Goal: Task Accomplishment & Management: Complete application form

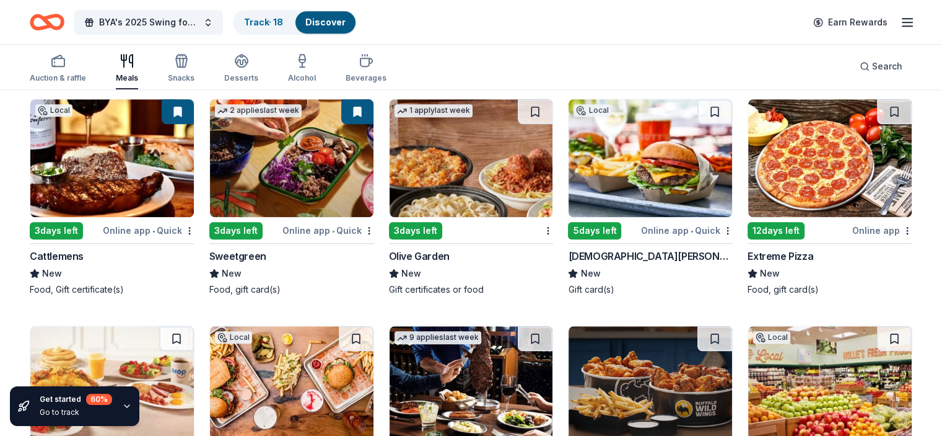
scroll to position [1065, 0]
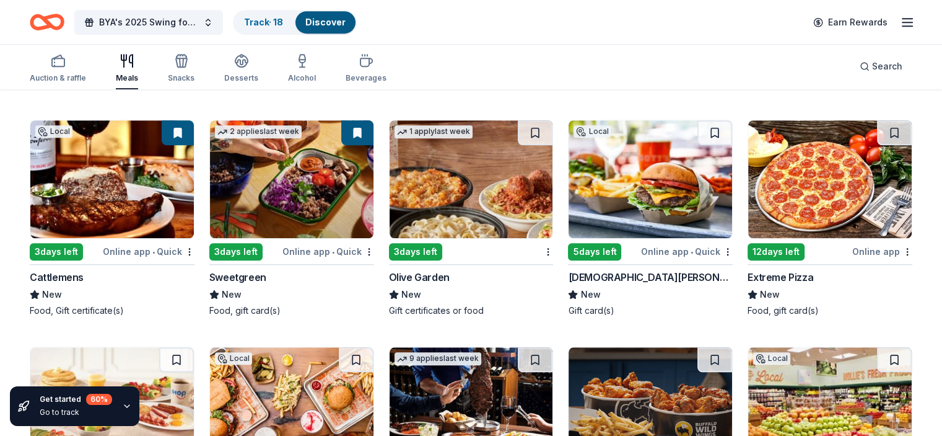
click at [72, 249] on div "3 days left" at bounding box center [56, 251] width 53 height 17
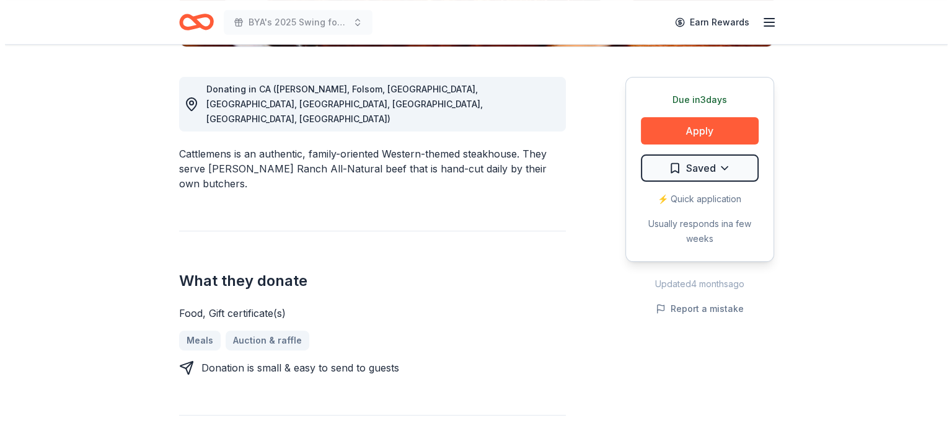
scroll to position [310, 0]
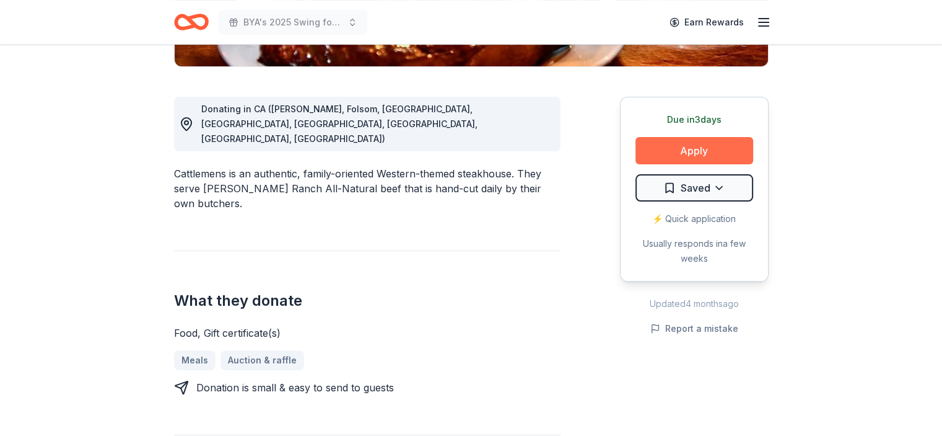
click at [683, 155] on button "Apply" at bounding box center [695, 150] width 118 height 27
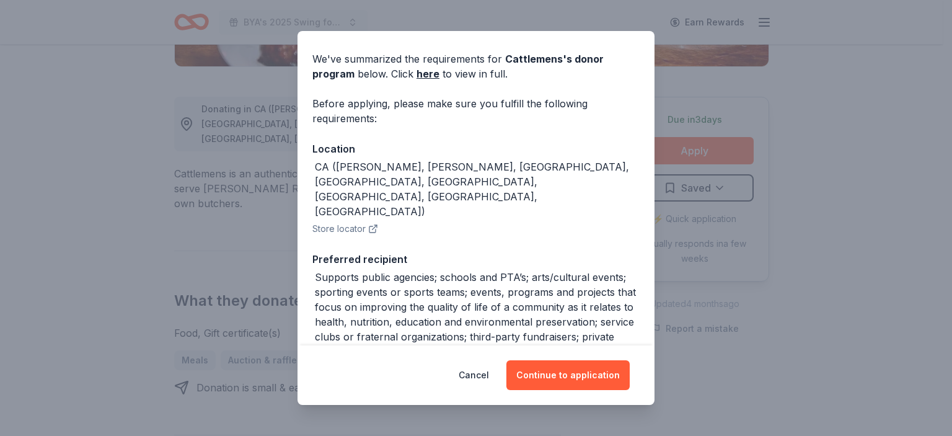
scroll to position [62, 0]
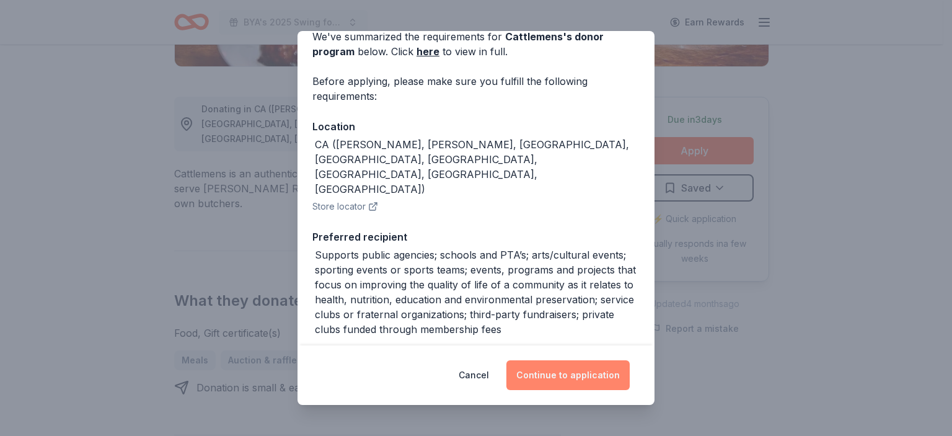
click at [544, 375] on button "Continue to application" at bounding box center [567, 375] width 123 height 30
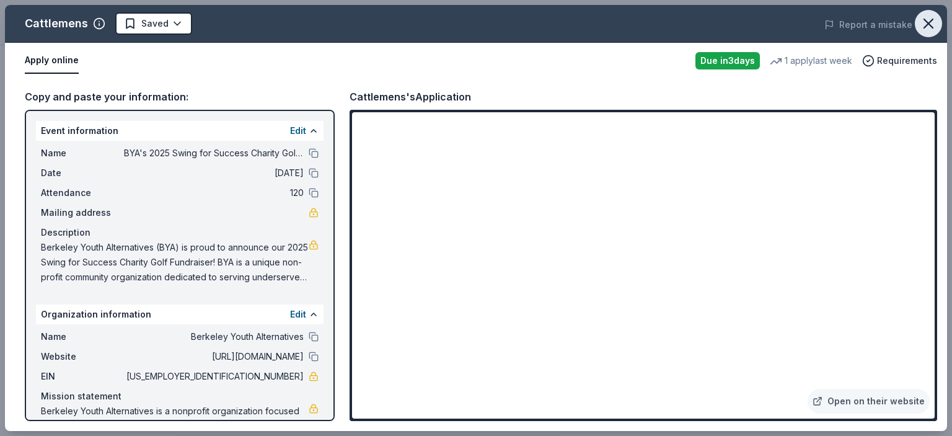
click at [926, 23] on icon "button" at bounding box center [927, 23] width 17 height 17
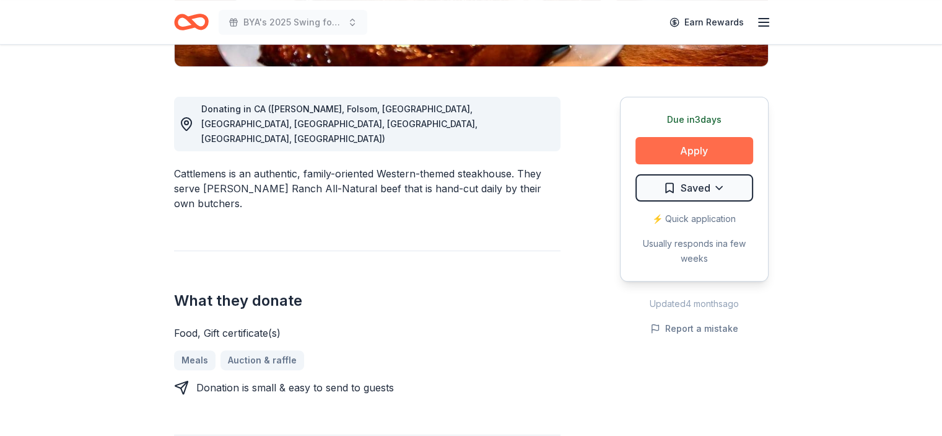
click at [660, 153] on button "Apply" at bounding box center [695, 150] width 118 height 27
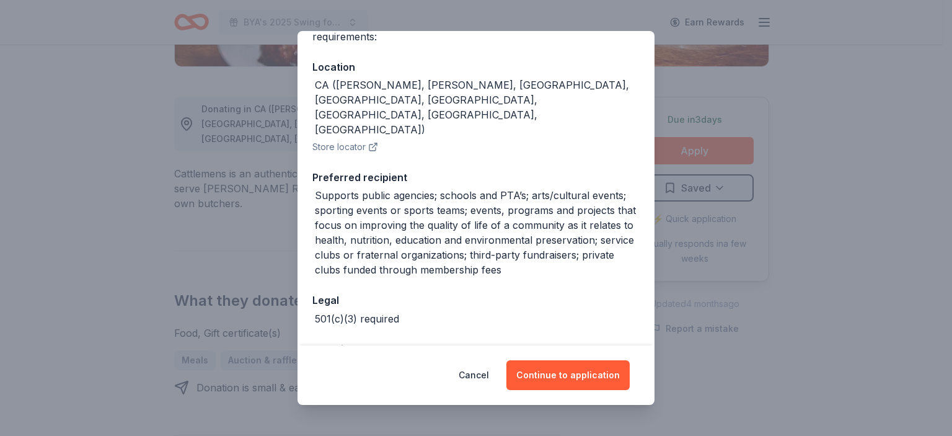
scroll to position [124, 0]
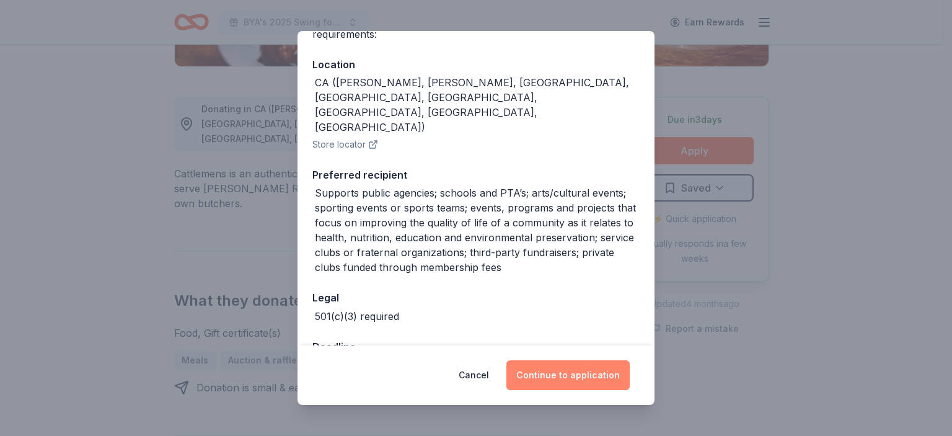
click at [566, 374] on button "Continue to application" at bounding box center [567, 375] width 123 height 30
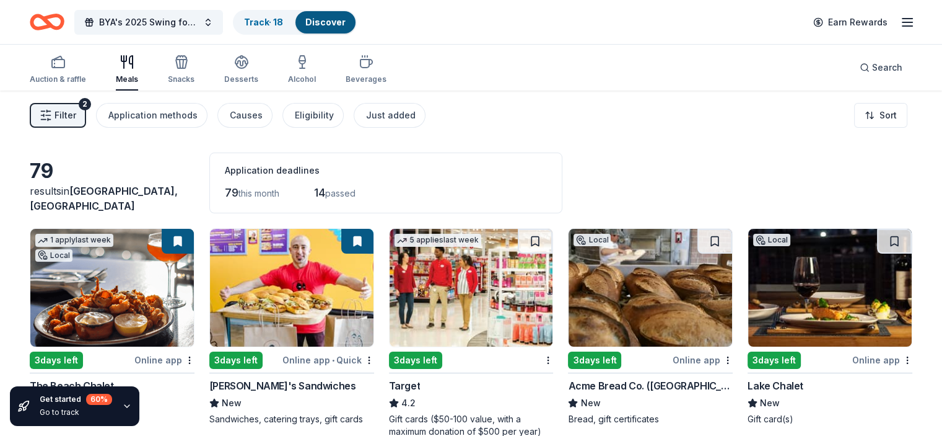
click at [356, 192] on span "passed" at bounding box center [340, 193] width 30 height 11
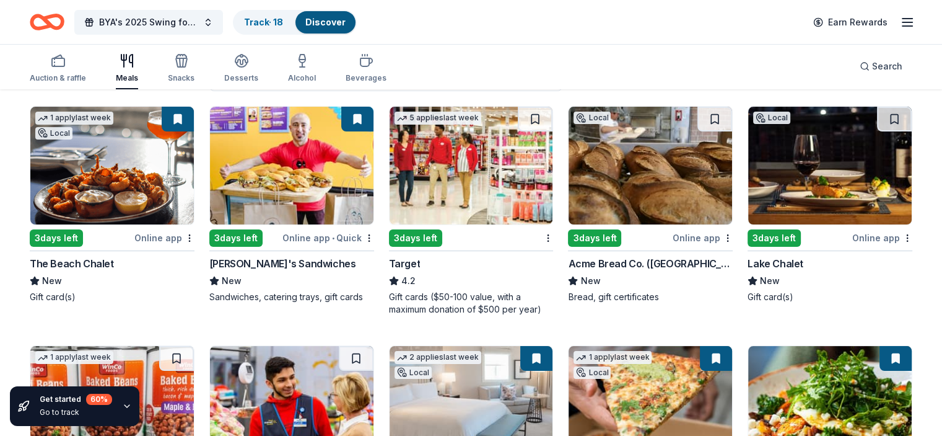
scroll to position [124, 0]
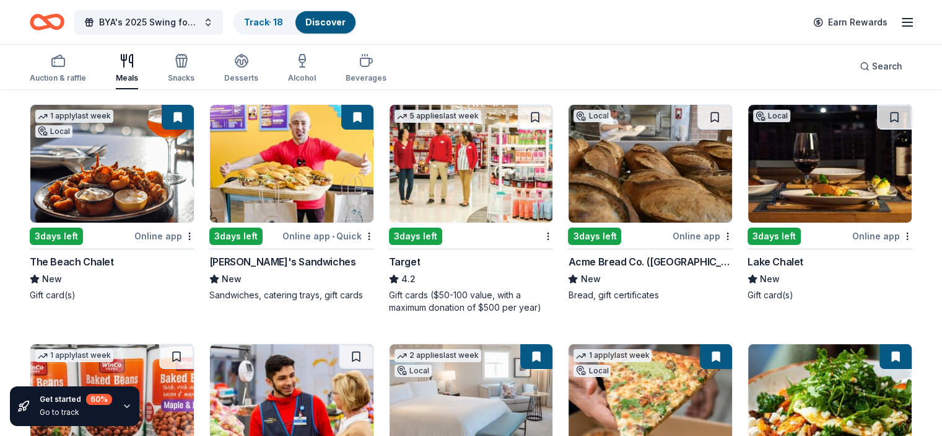
click at [448, 235] on div "3 days left" at bounding box center [464, 235] width 150 height 15
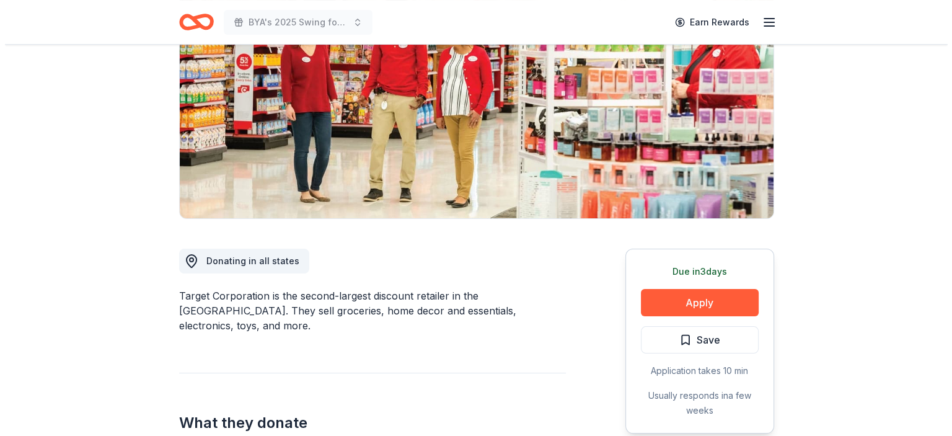
scroll to position [186, 0]
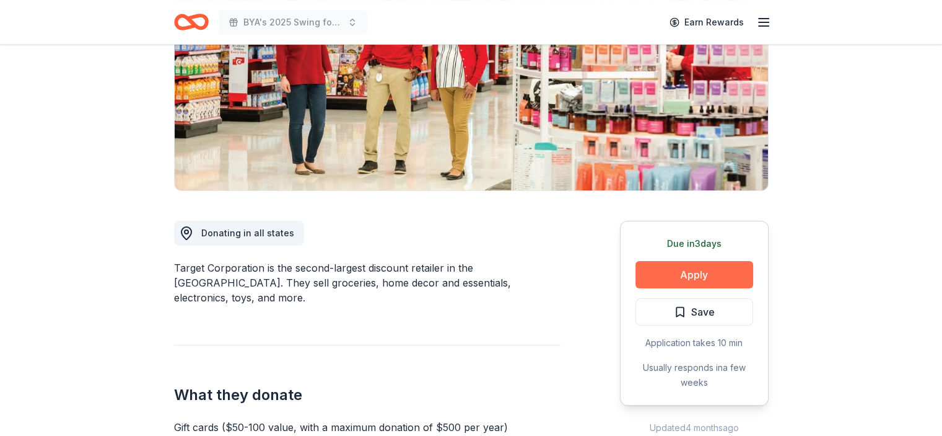
click at [704, 275] on button "Apply" at bounding box center [695, 274] width 118 height 27
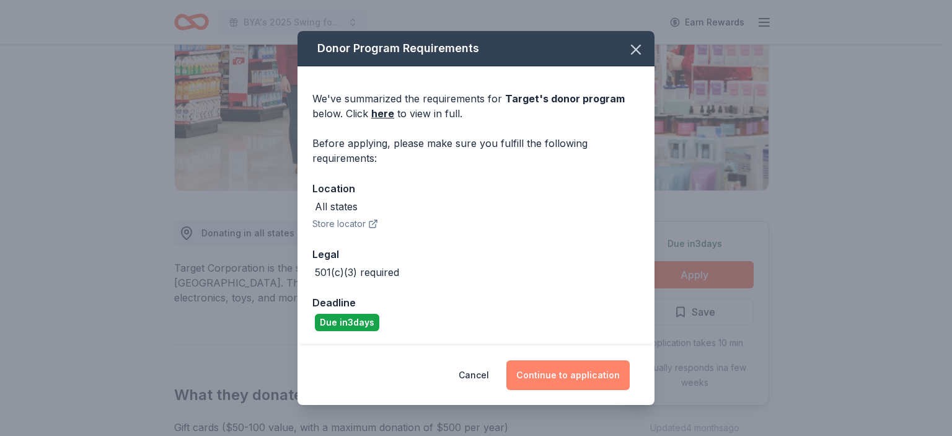
click at [612, 373] on button "Continue to application" at bounding box center [567, 375] width 123 height 30
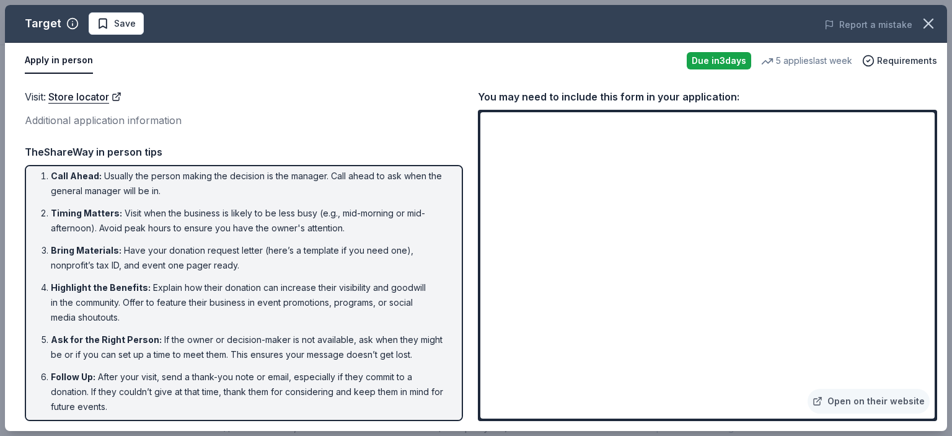
scroll to position [0, 0]
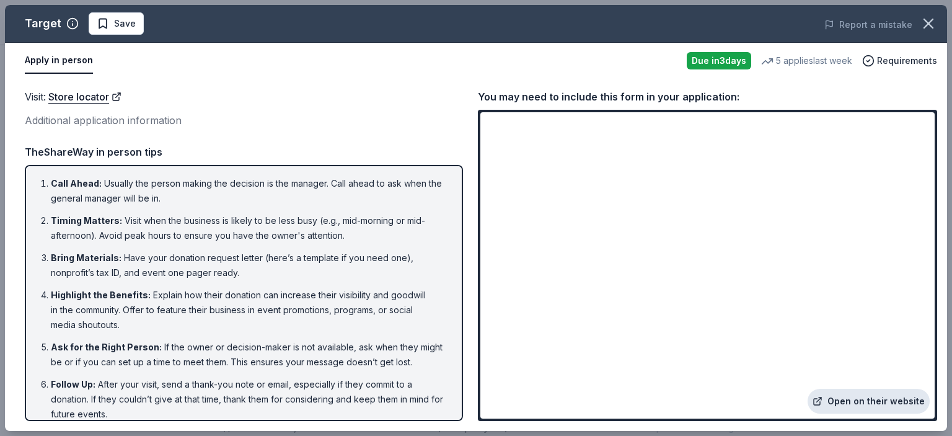
click at [896, 399] on link "Open on their website" at bounding box center [868, 400] width 122 height 25
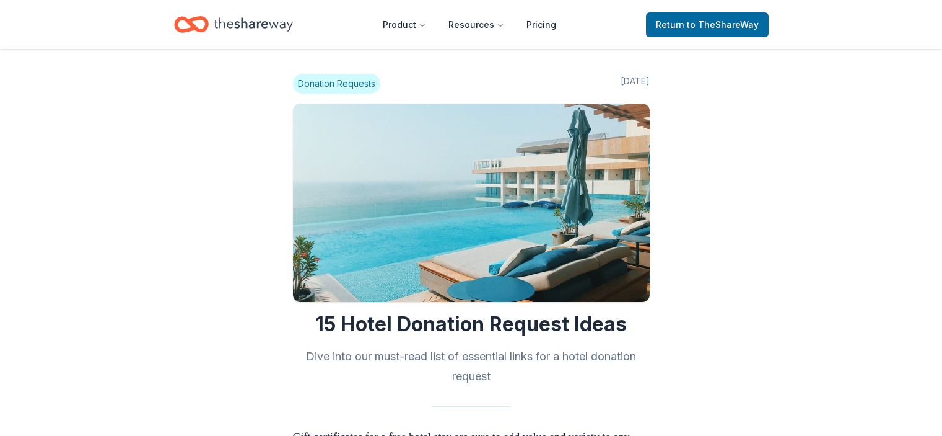
scroll to position [620, 0]
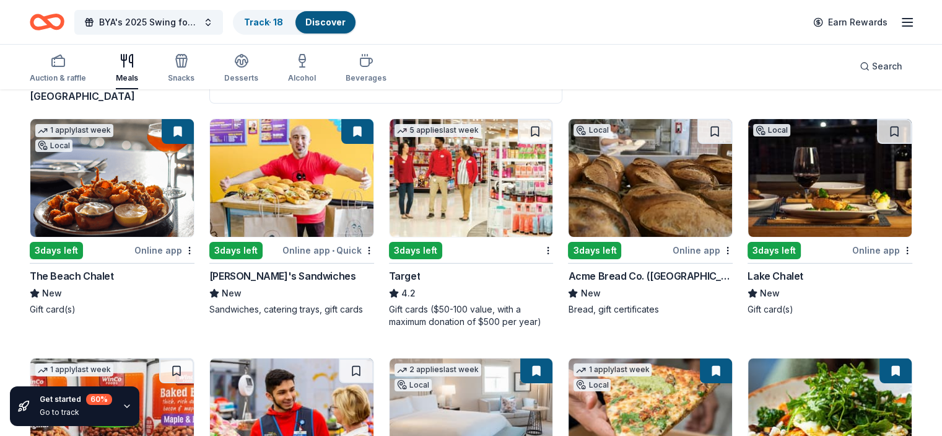
scroll to position [124, 0]
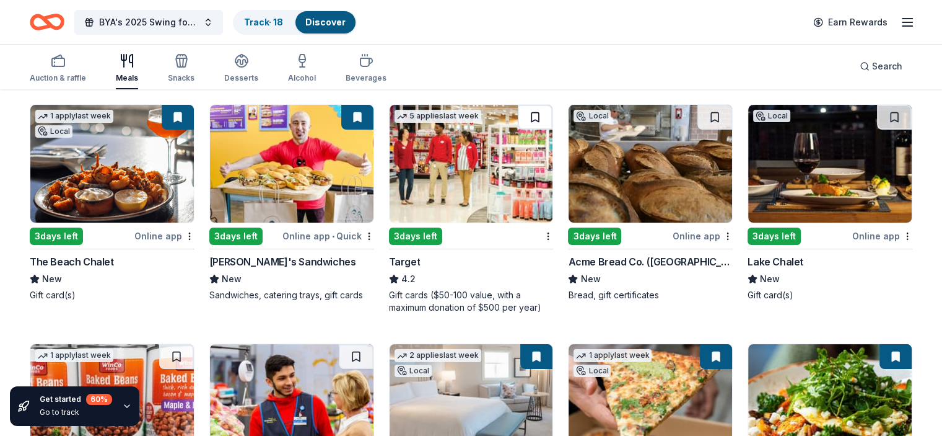
click at [527, 118] on button at bounding box center [535, 117] width 35 height 25
click at [701, 119] on button at bounding box center [715, 117] width 35 height 25
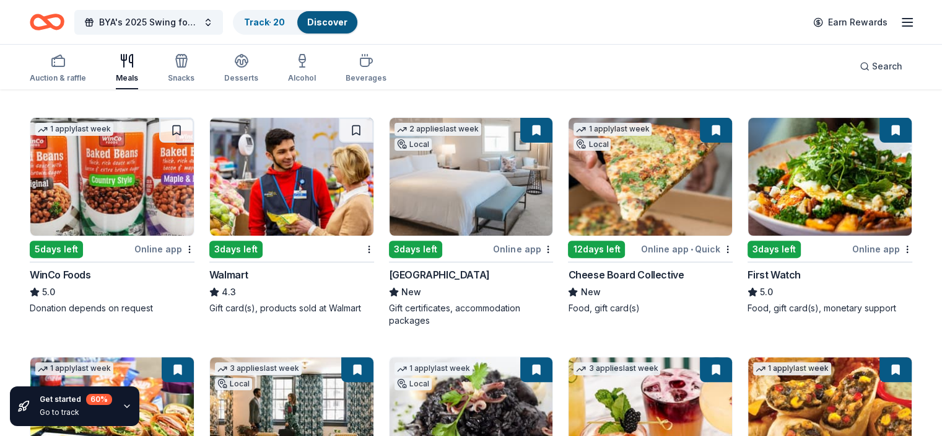
scroll to position [372, 0]
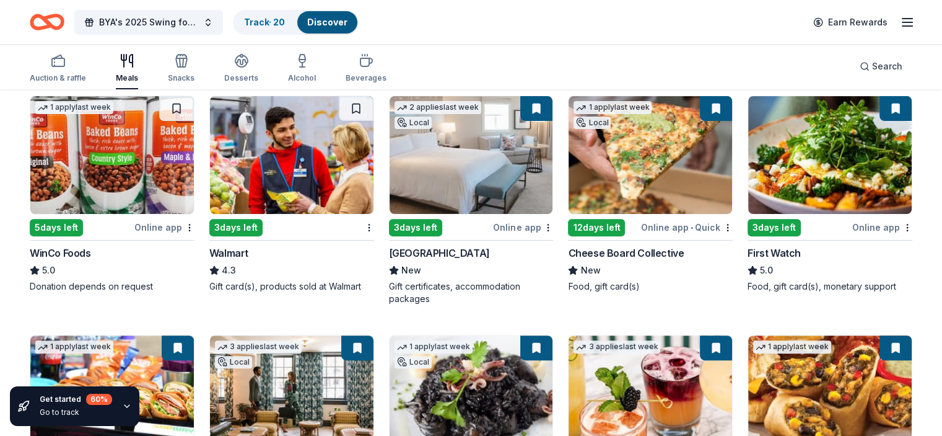
click at [69, 221] on div "5 days left" at bounding box center [56, 227] width 53 height 17
click at [823, 170] on img at bounding box center [830, 155] width 164 height 118
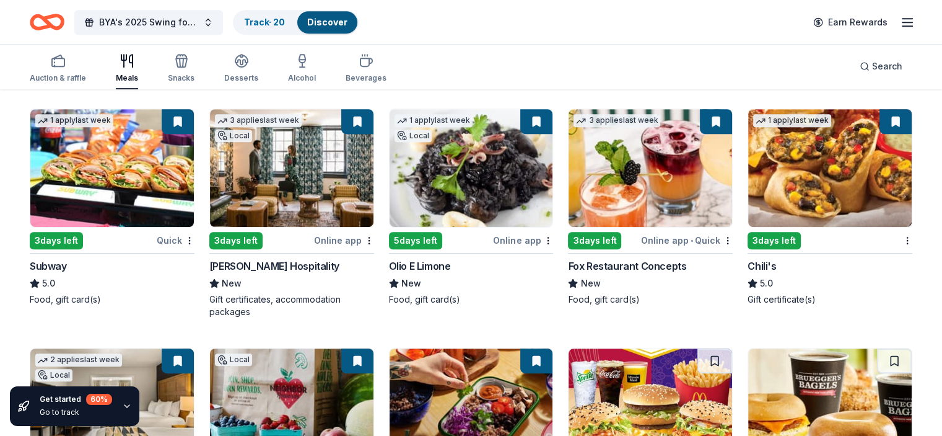
scroll to position [620, 0]
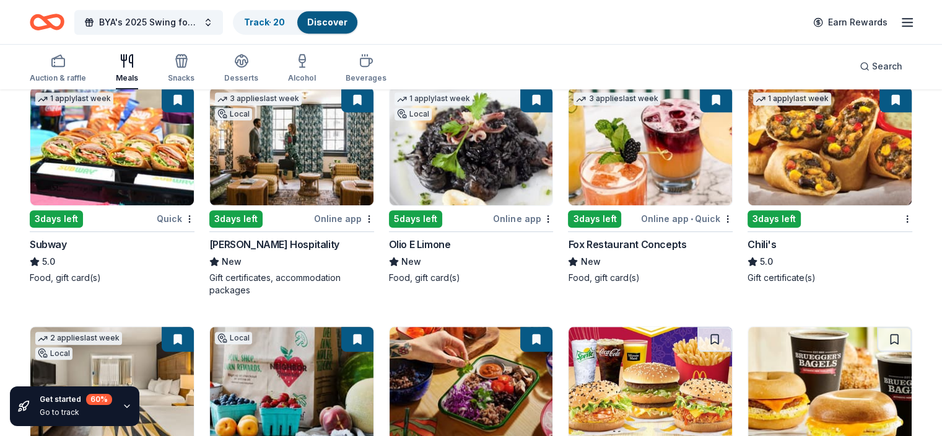
click at [155, 148] on img at bounding box center [112, 146] width 164 height 118
click at [186, 100] on button at bounding box center [178, 99] width 32 height 25
click at [300, 182] on img at bounding box center [292, 146] width 164 height 118
click at [770, 240] on div "Chili's" at bounding box center [830, 244] width 165 height 15
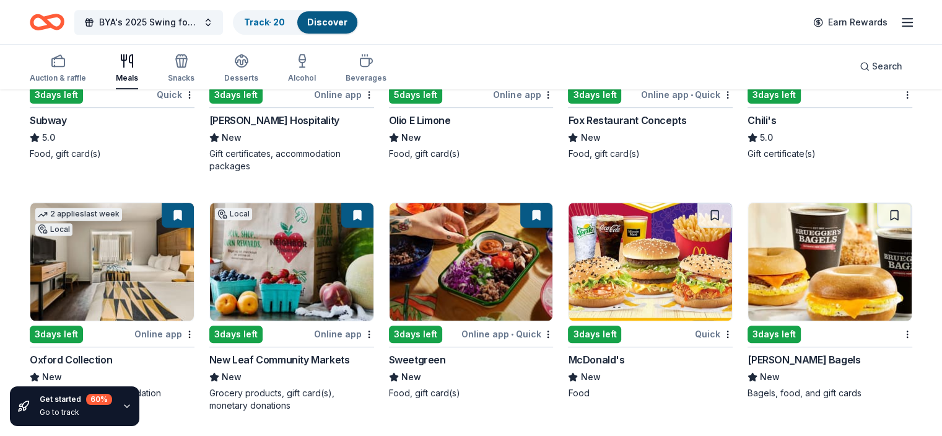
scroll to position [805, 0]
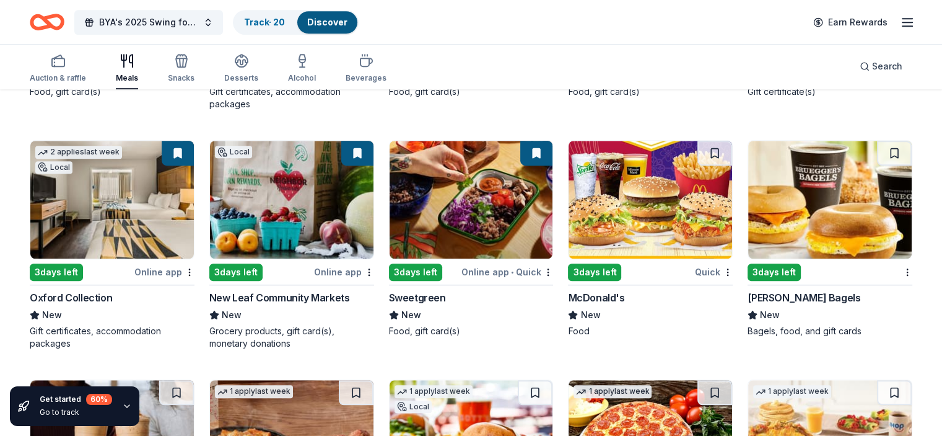
click at [252, 292] on div "New Leaf Community Markets" at bounding box center [279, 297] width 141 height 15
click at [630, 174] on img at bounding box center [651, 200] width 164 height 118
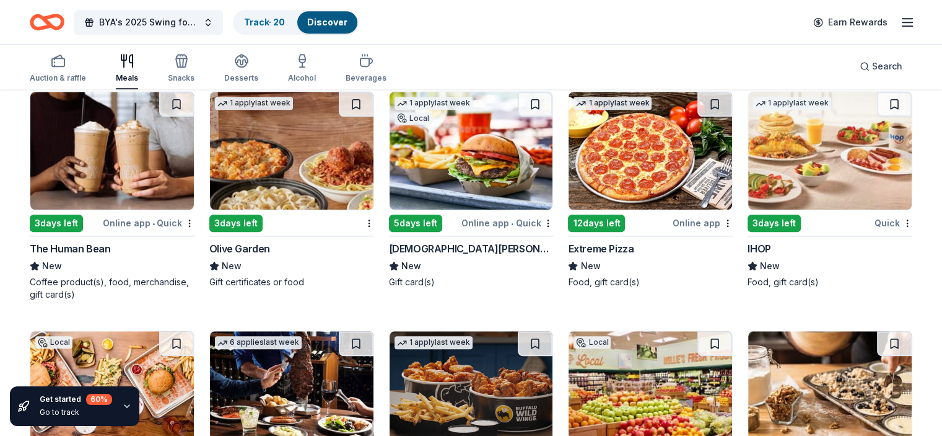
scroll to position [1115, 0]
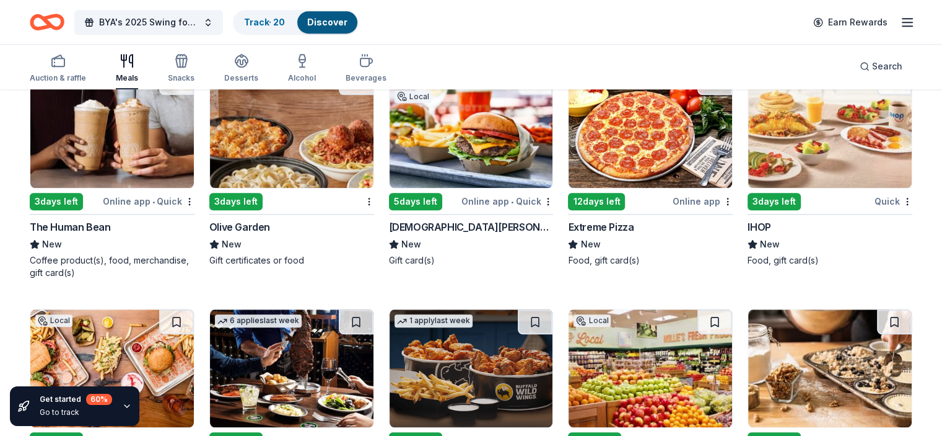
click at [173, 151] on img at bounding box center [112, 129] width 164 height 118
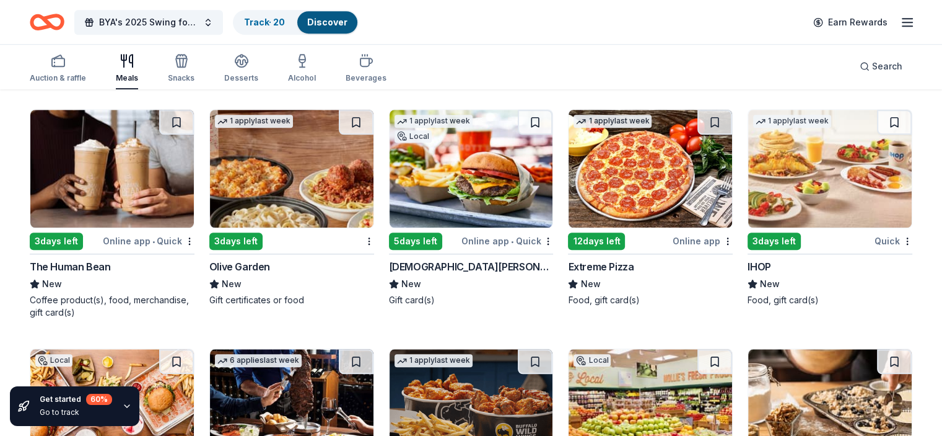
scroll to position [1097, 0]
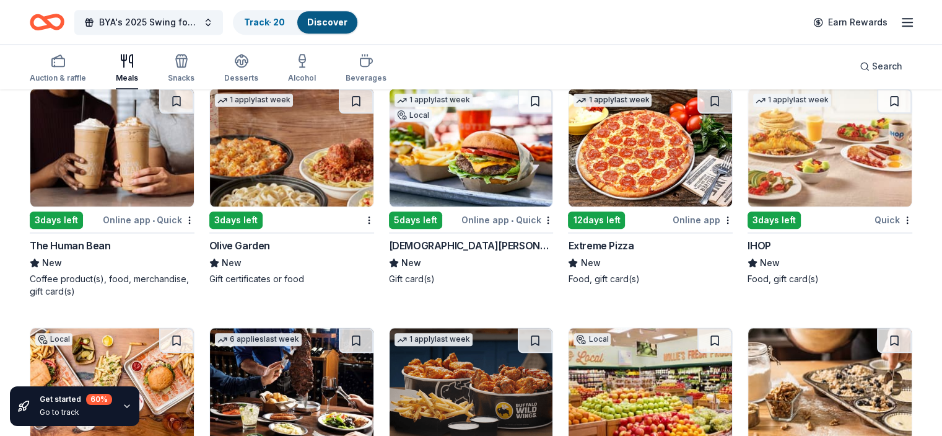
click at [83, 211] on div "3 days left" at bounding box center [56, 219] width 53 height 17
click at [273, 147] on img at bounding box center [292, 148] width 164 height 118
click at [626, 165] on img at bounding box center [651, 148] width 164 height 118
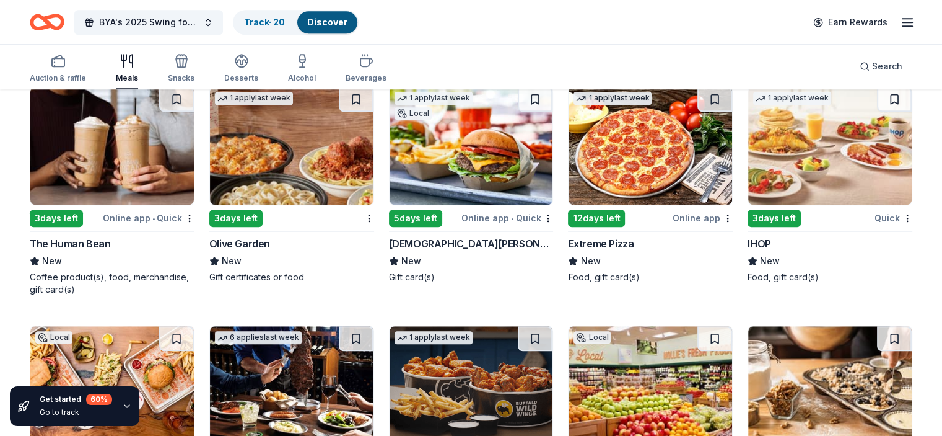
scroll to position [1035, 0]
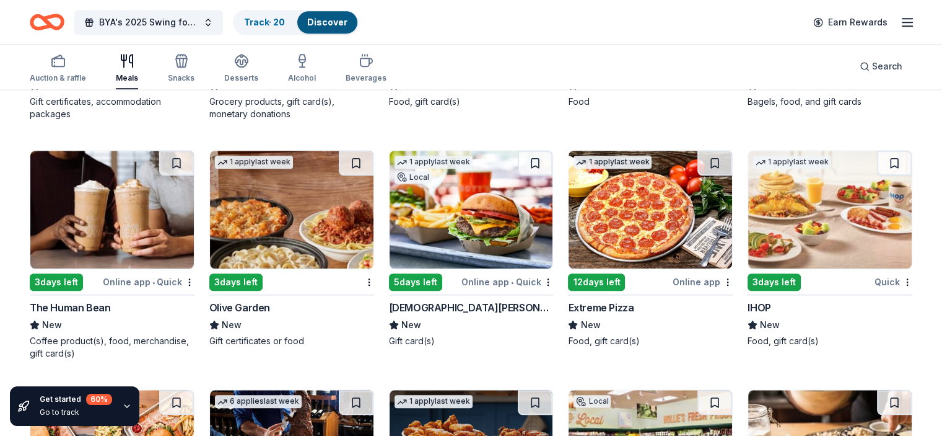
click at [815, 214] on img at bounding box center [830, 210] width 164 height 118
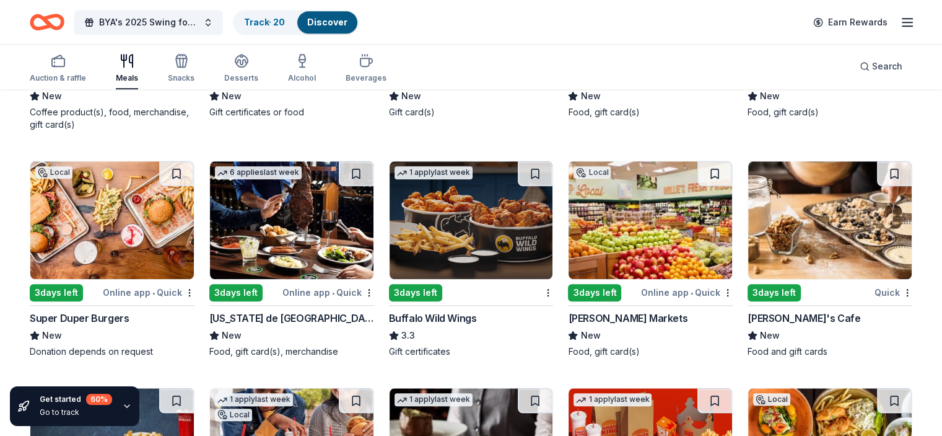
scroll to position [1282, 0]
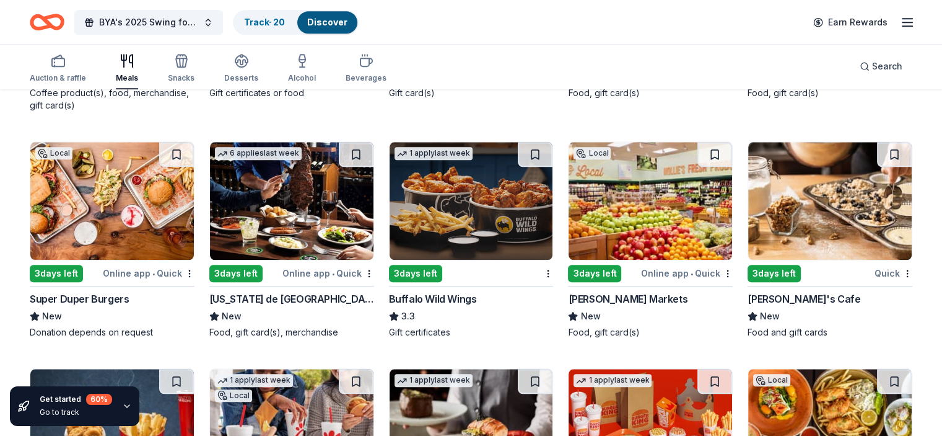
click at [164, 213] on img at bounding box center [112, 201] width 164 height 118
click at [662, 176] on img at bounding box center [651, 201] width 164 height 118
click at [701, 148] on button at bounding box center [715, 154] width 35 height 25
click at [794, 209] on img at bounding box center [830, 201] width 164 height 118
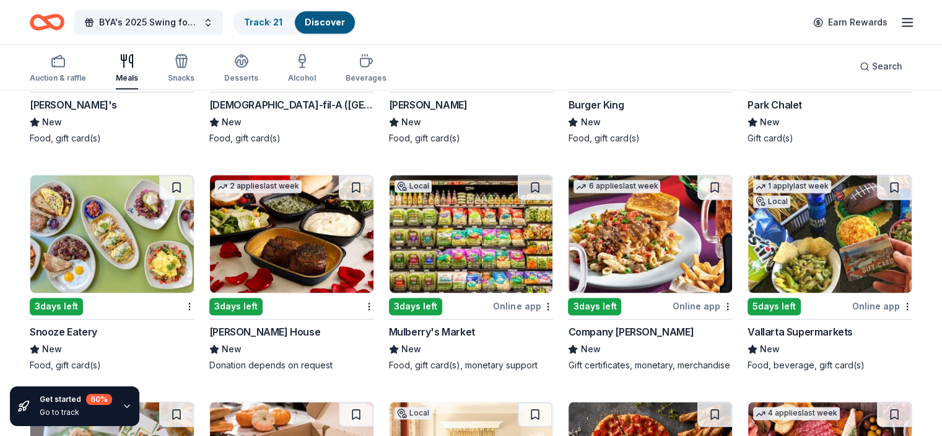
scroll to position [1778, 0]
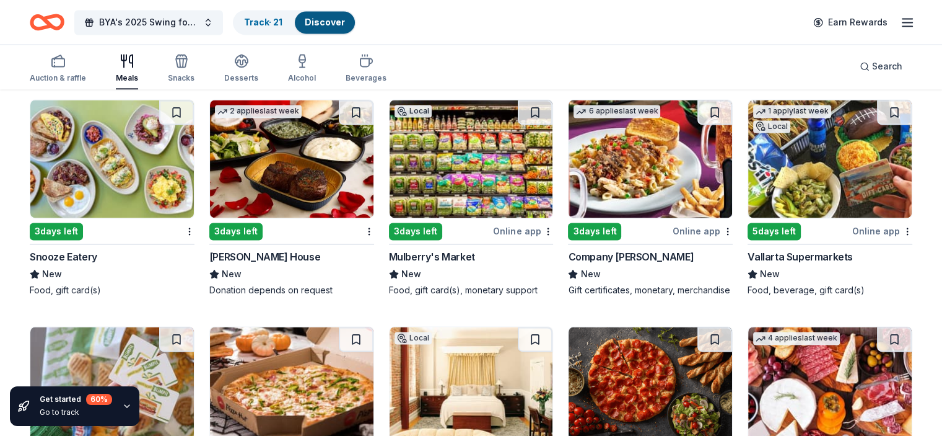
click at [315, 157] on img at bounding box center [292, 159] width 164 height 118
click at [354, 108] on button at bounding box center [356, 112] width 35 height 25
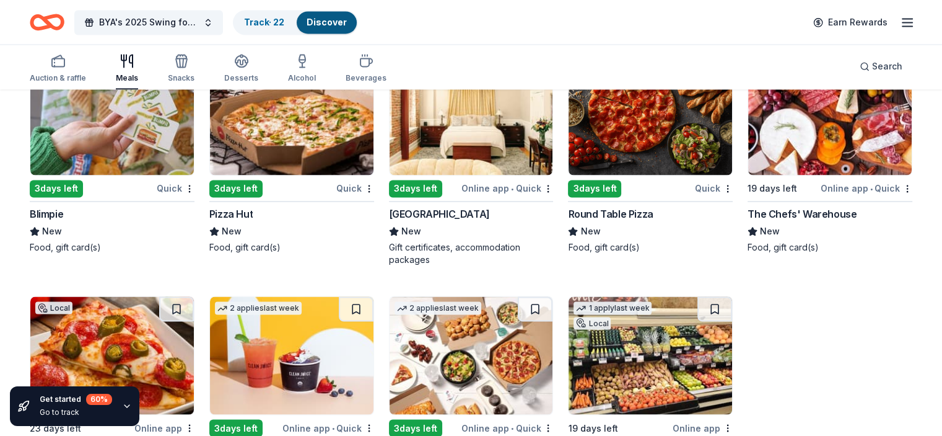
scroll to position [2026, 0]
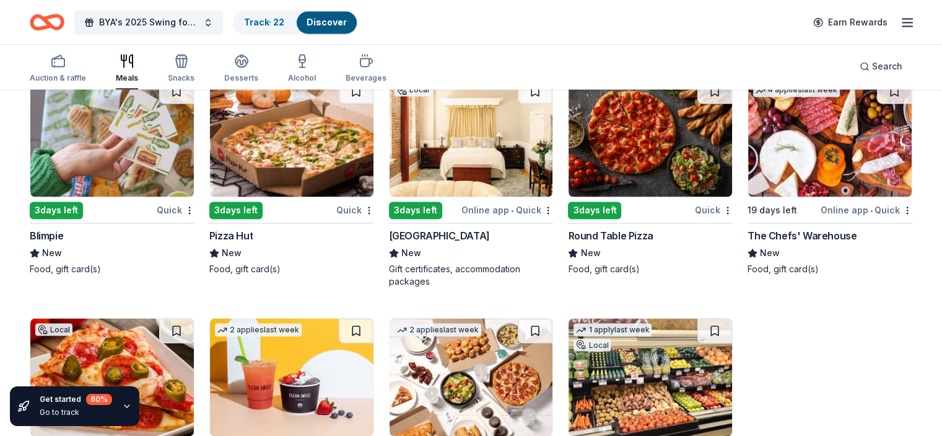
click at [813, 180] on img at bounding box center [830, 138] width 164 height 118
click at [877, 100] on button at bounding box center [894, 91] width 35 height 25
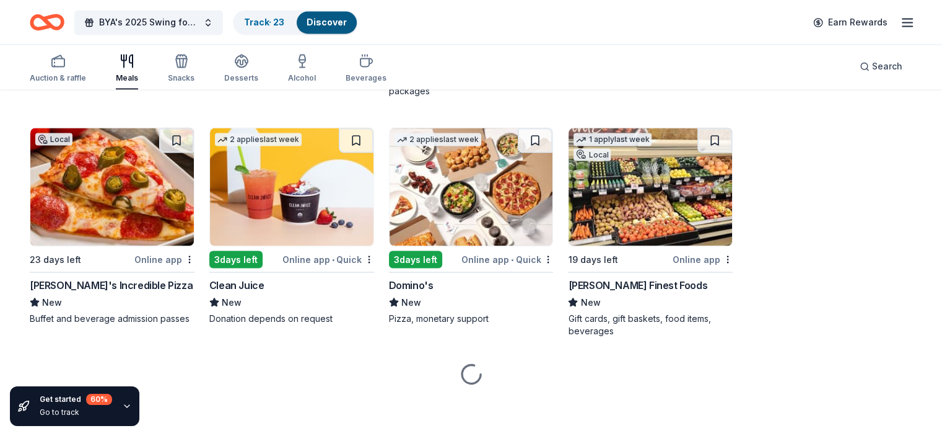
scroll to position [2226, 0]
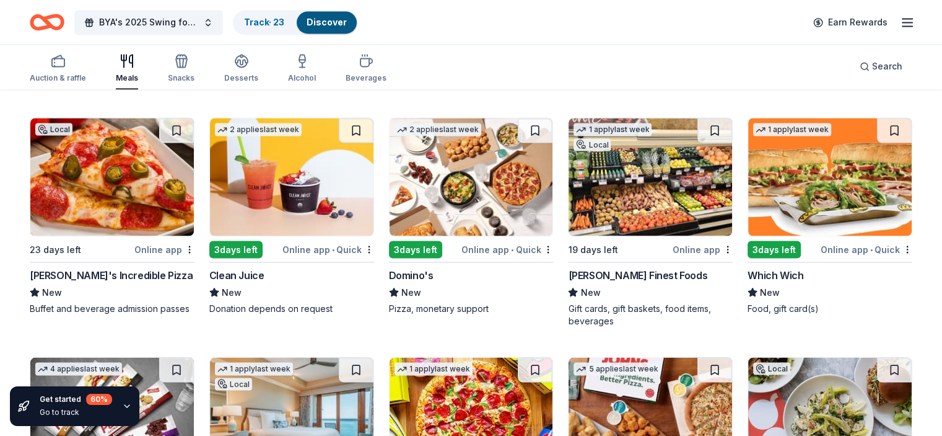
click at [496, 198] on img at bounding box center [472, 177] width 164 height 118
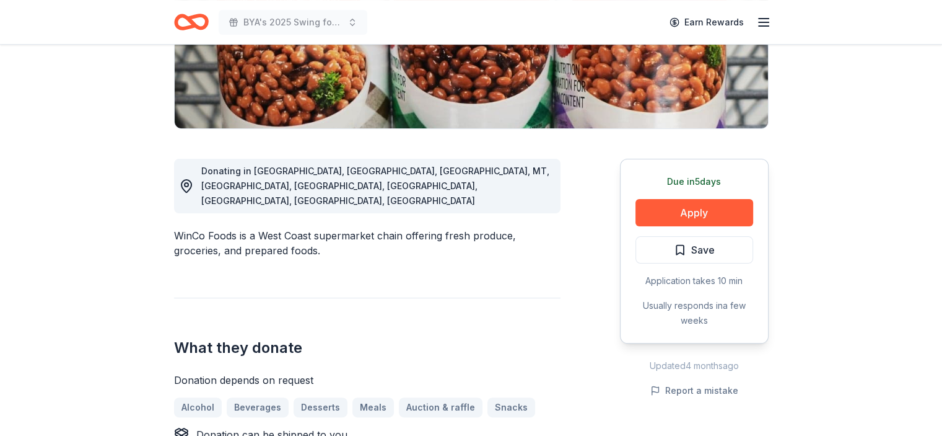
scroll to position [310, 0]
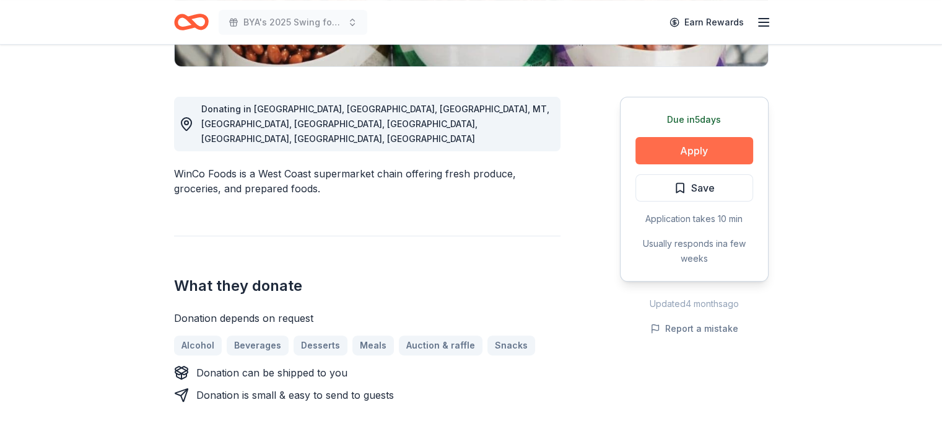
click at [675, 153] on button "Apply" at bounding box center [695, 150] width 118 height 27
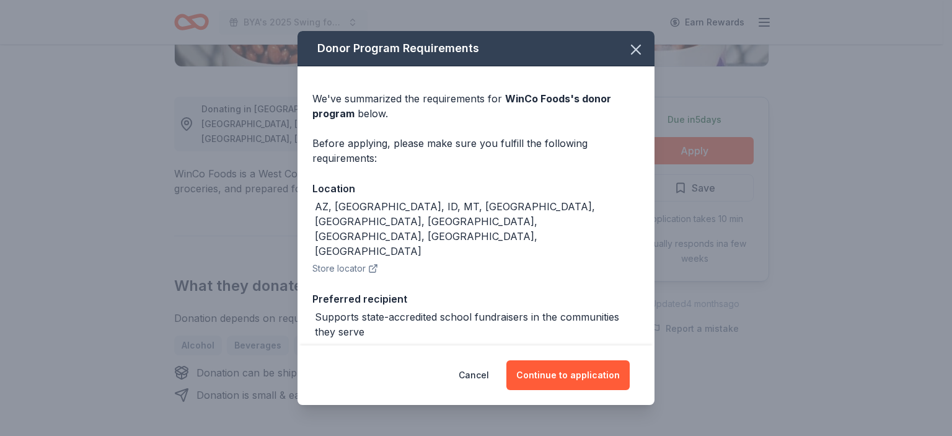
click at [570, 354] on div "Cancel Continue to application" at bounding box center [475, 374] width 357 height 59
click at [627, 48] on icon "button" at bounding box center [635, 49] width 17 height 17
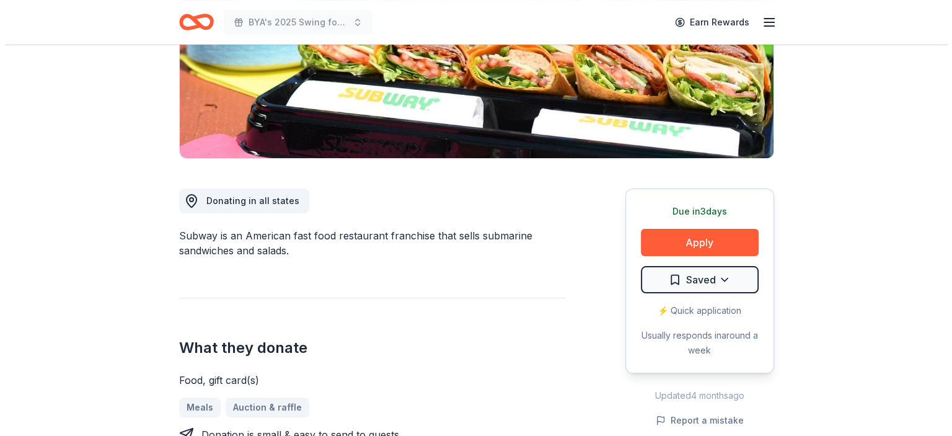
scroll to position [248, 0]
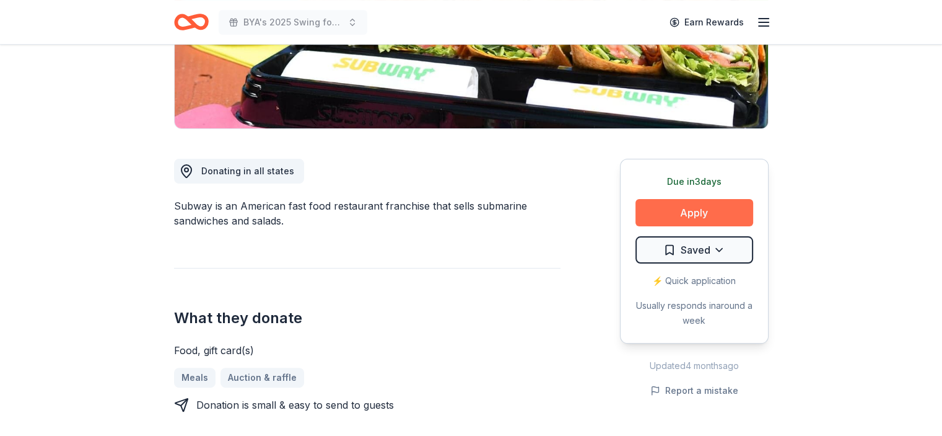
click at [705, 211] on button "Apply" at bounding box center [695, 212] width 118 height 27
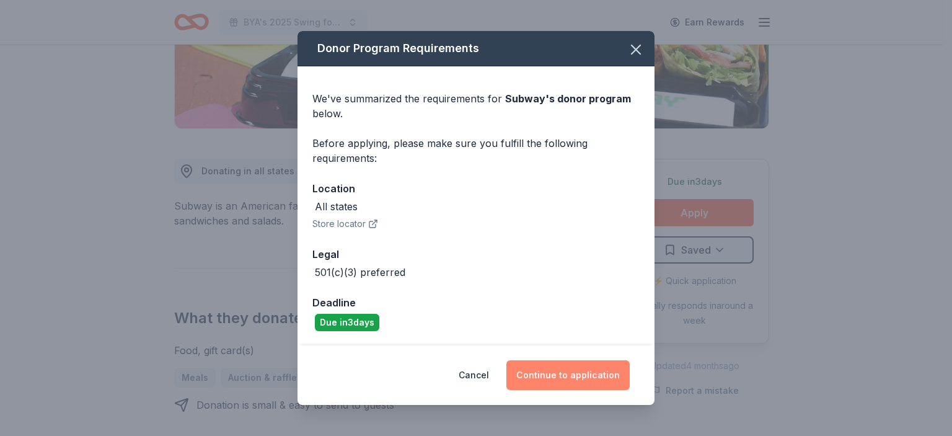
click at [580, 379] on button "Continue to application" at bounding box center [567, 375] width 123 height 30
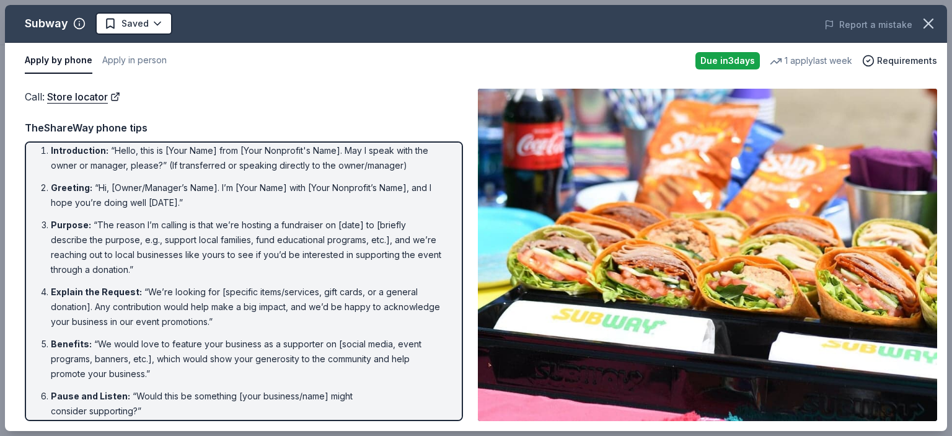
scroll to position [0, 0]
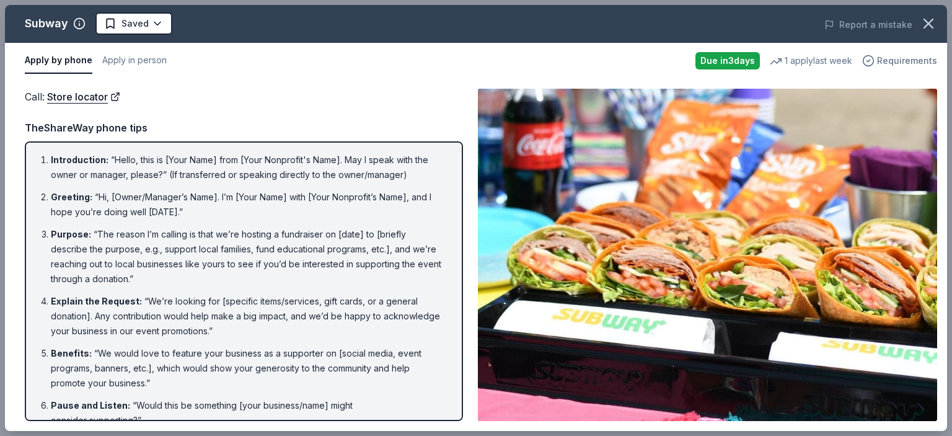
click at [904, 64] on span "Requirements" at bounding box center [907, 60] width 60 height 15
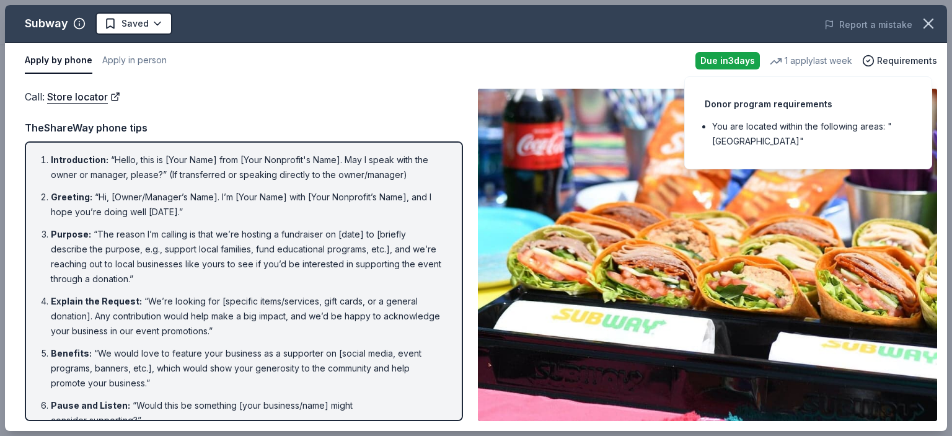
click at [606, 68] on div "Apply by phone Apply in person" at bounding box center [355, 61] width 660 height 26
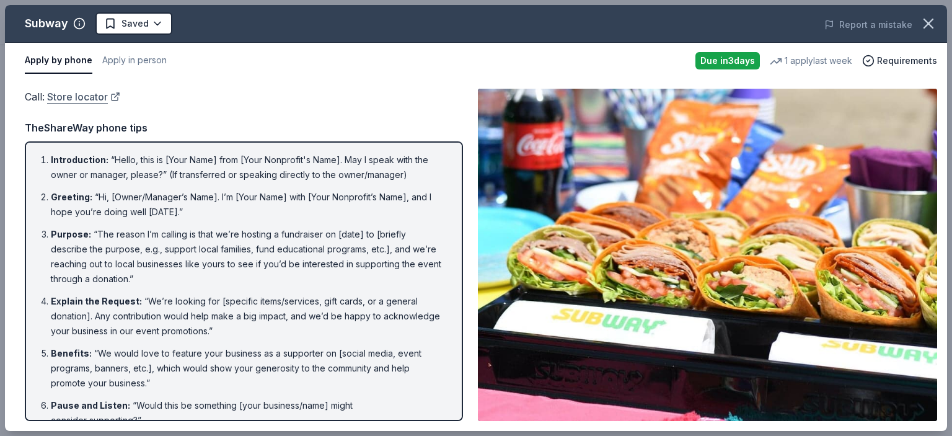
click at [98, 99] on link "Store locator" at bounding box center [83, 97] width 73 height 16
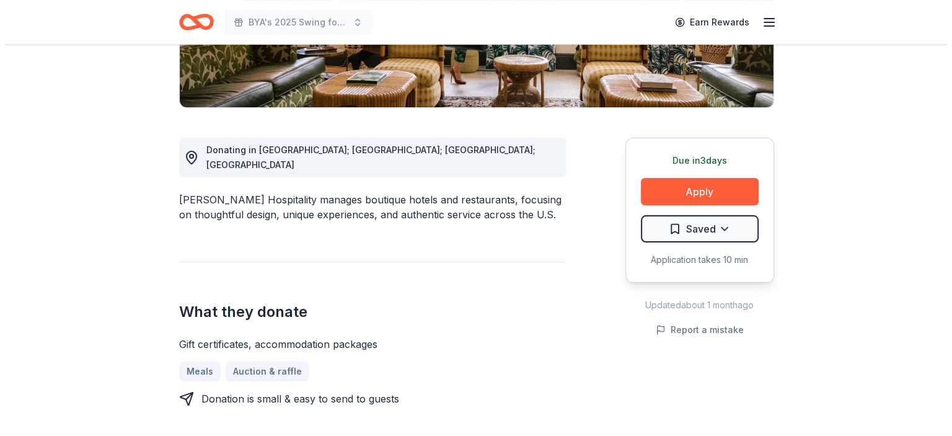
scroll to position [248, 0]
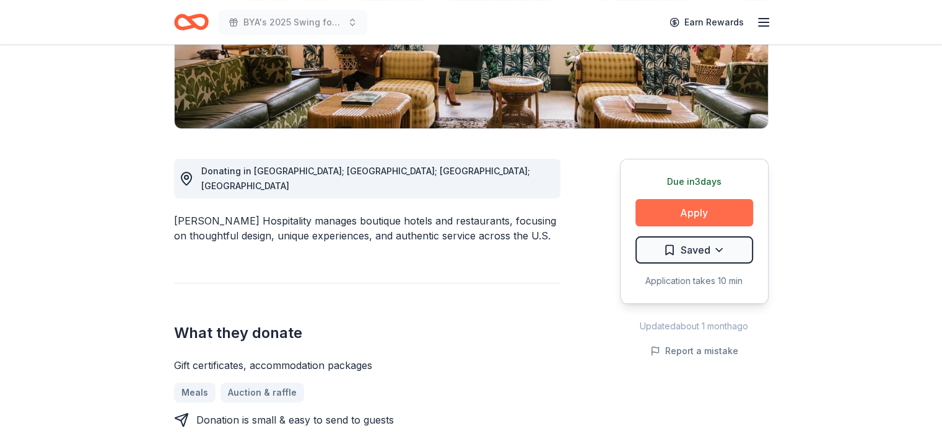
click at [716, 222] on button "Apply" at bounding box center [695, 212] width 118 height 27
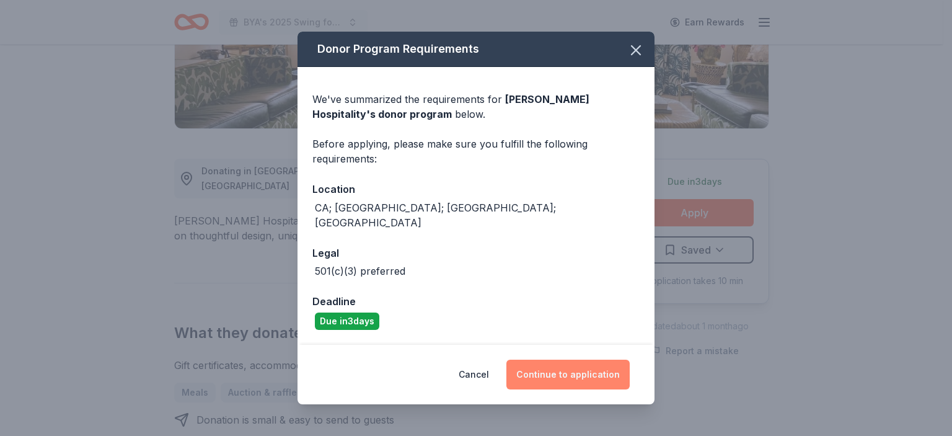
click at [554, 364] on button "Continue to application" at bounding box center [567, 374] width 123 height 30
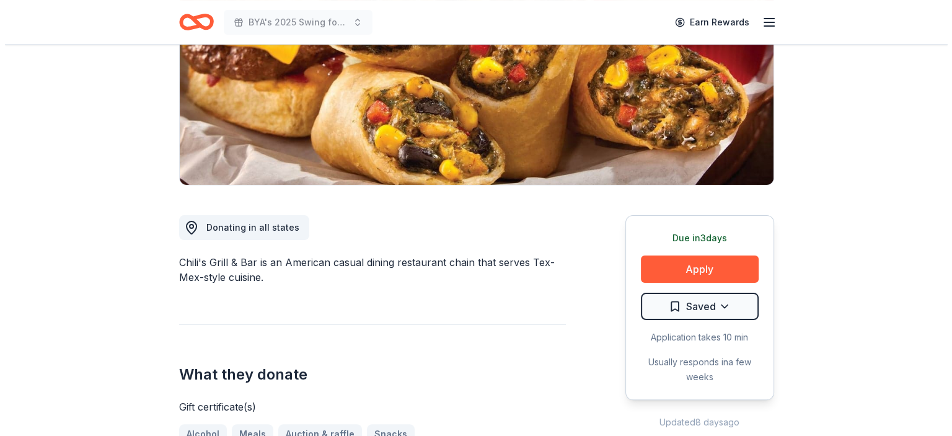
scroll to position [186, 0]
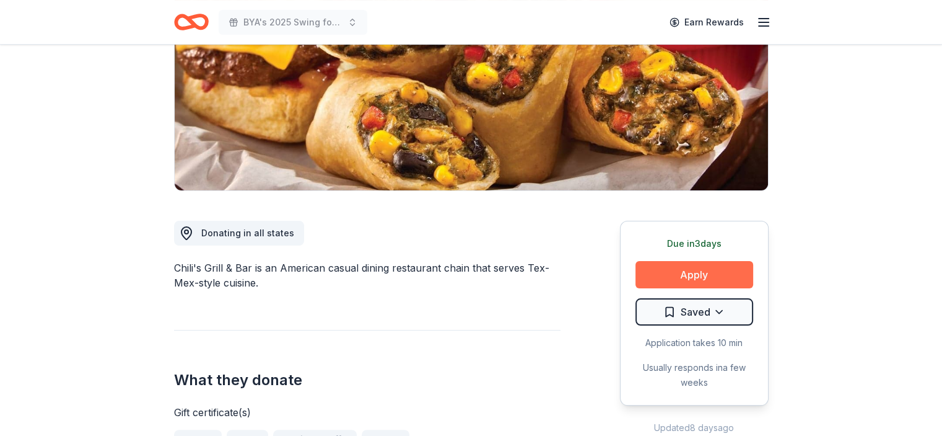
click at [691, 272] on button "Apply" at bounding box center [695, 274] width 118 height 27
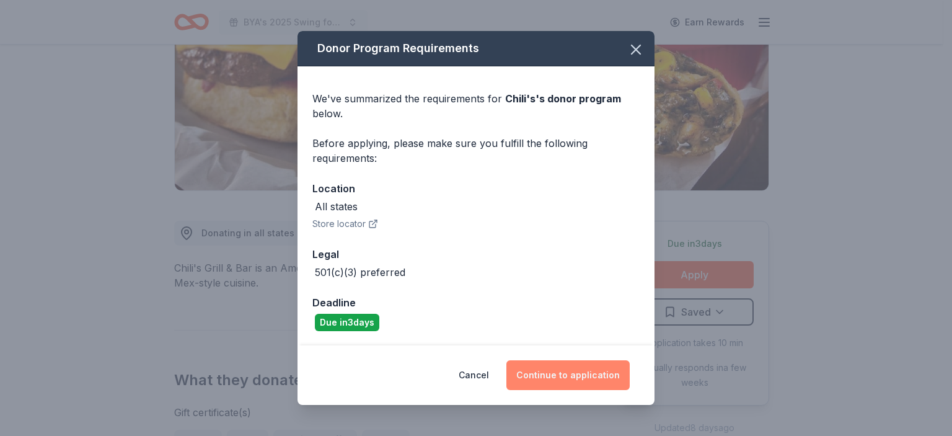
click at [565, 379] on button "Continue to application" at bounding box center [567, 375] width 123 height 30
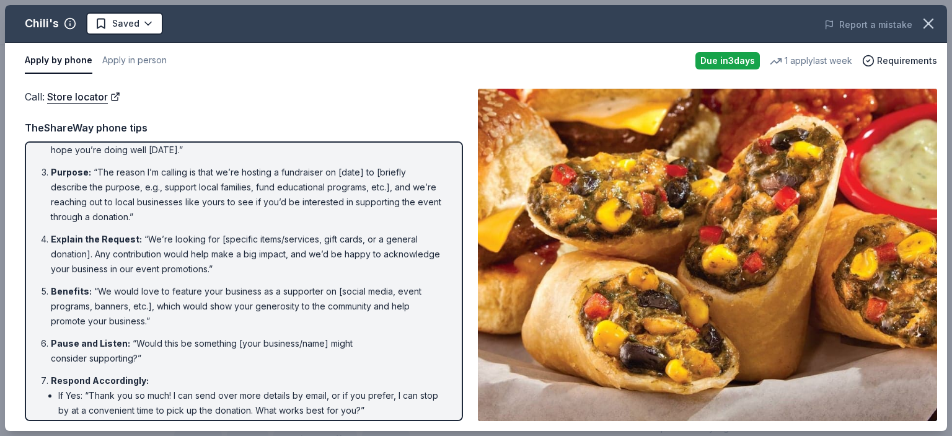
scroll to position [0, 0]
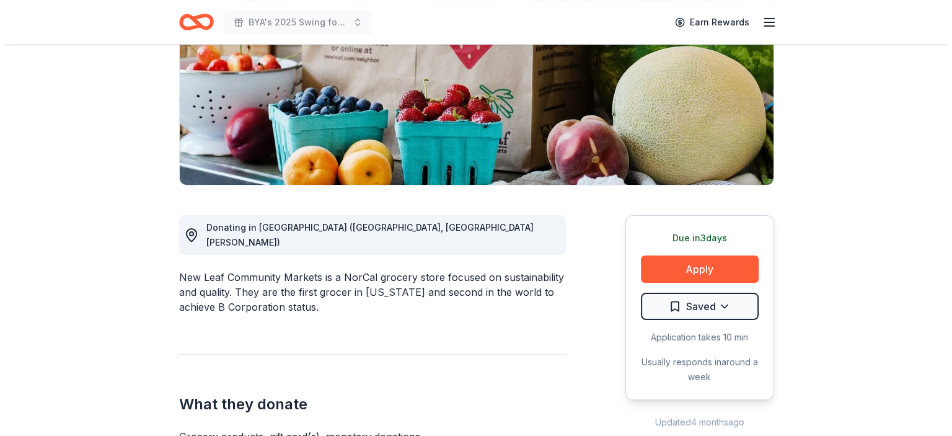
scroll to position [310, 0]
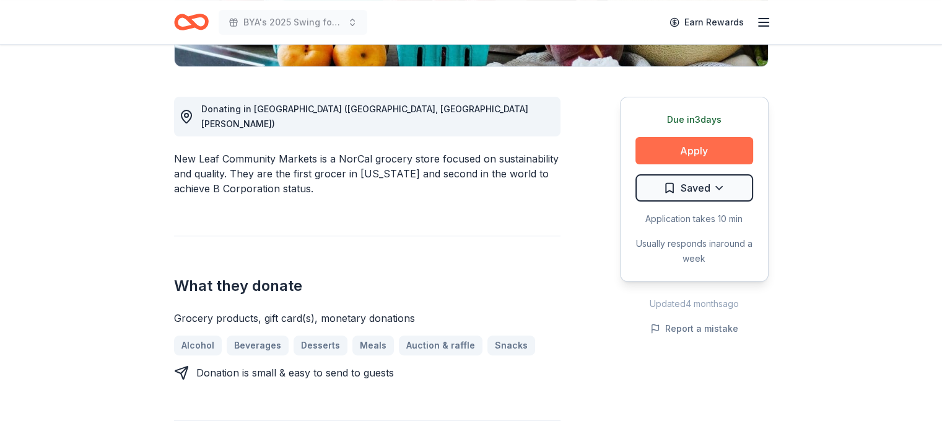
click at [691, 157] on button "Apply" at bounding box center [695, 150] width 118 height 27
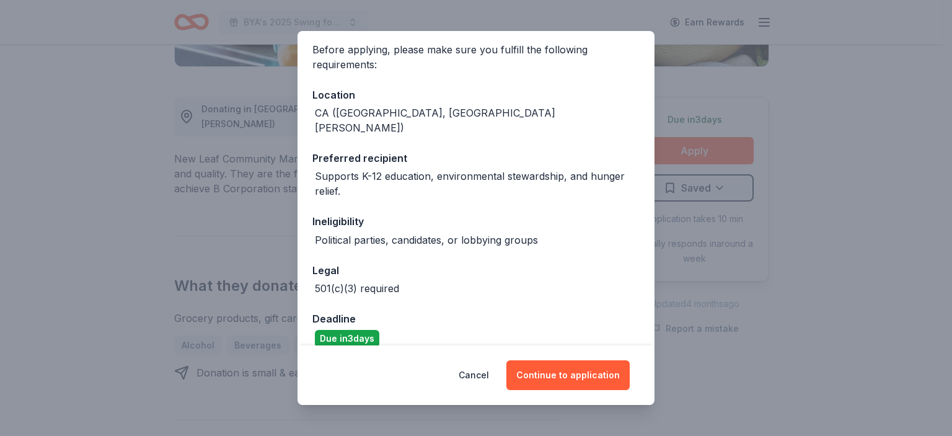
scroll to position [94, 0]
click at [552, 378] on button "Continue to application" at bounding box center [567, 375] width 123 height 30
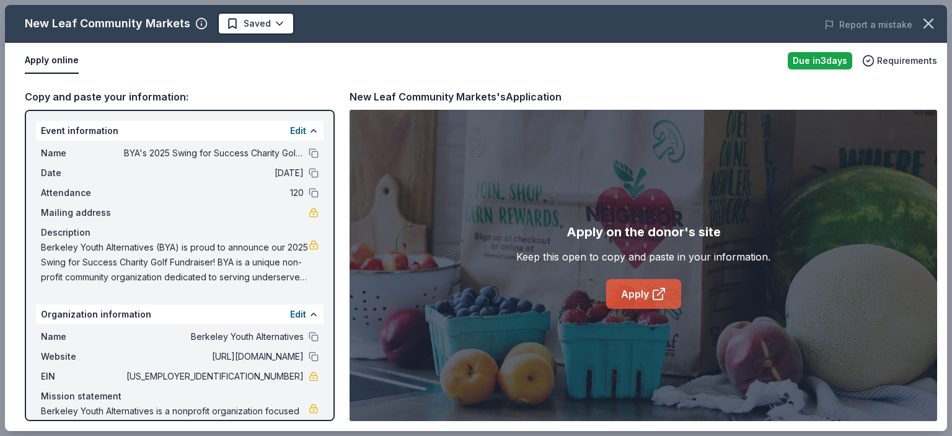
click at [671, 292] on link "Apply" at bounding box center [643, 294] width 75 height 30
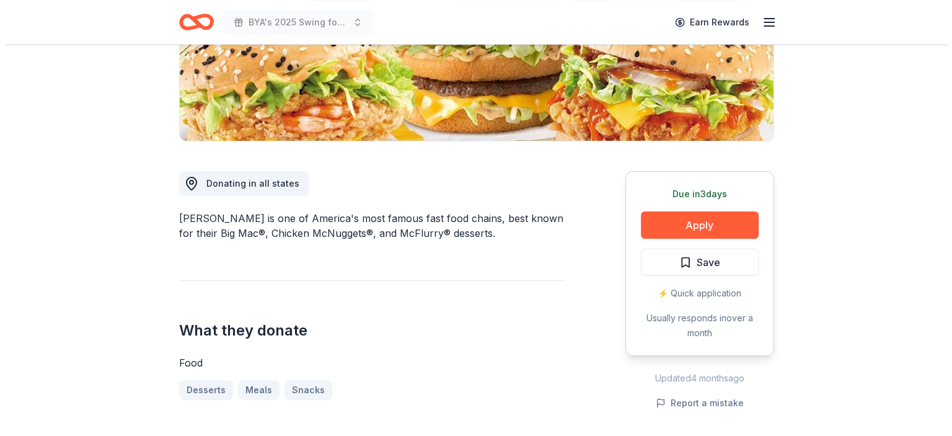
scroll to position [310, 0]
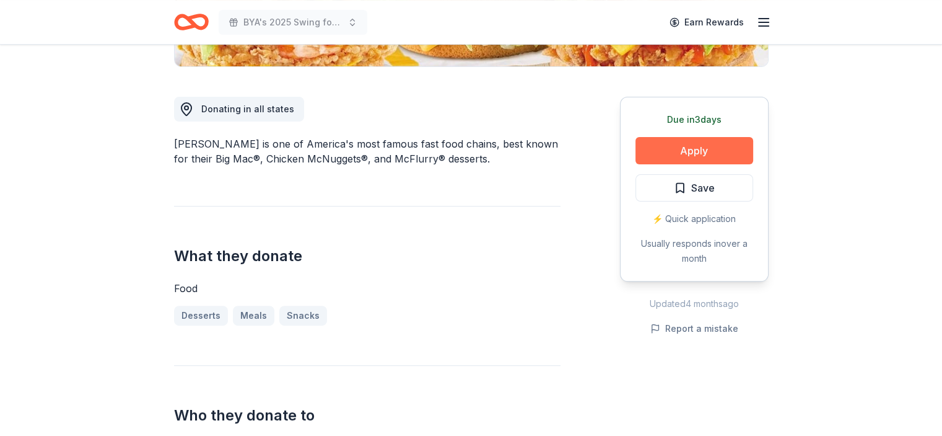
click at [716, 162] on button "Apply" at bounding box center [695, 150] width 118 height 27
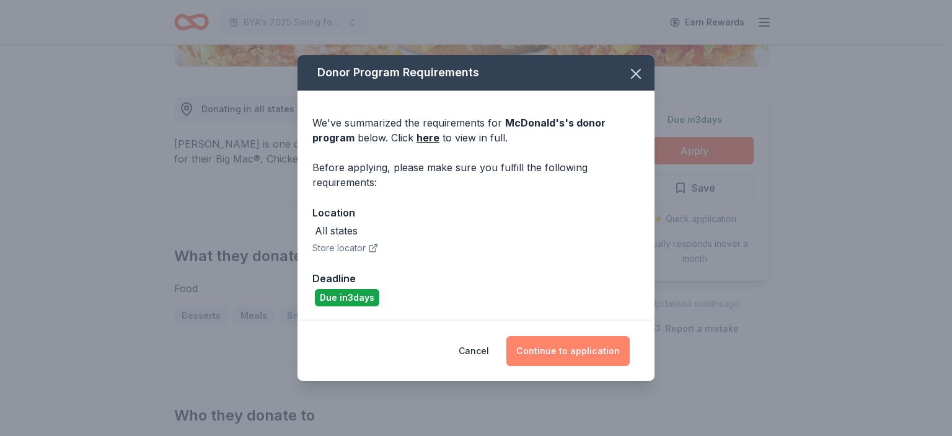
click at [545, 354] on button "Continue to application" at bounding box center [567, 351] width 123 height 30
